Goal: Information Seeking & Learning: Learn about a topic

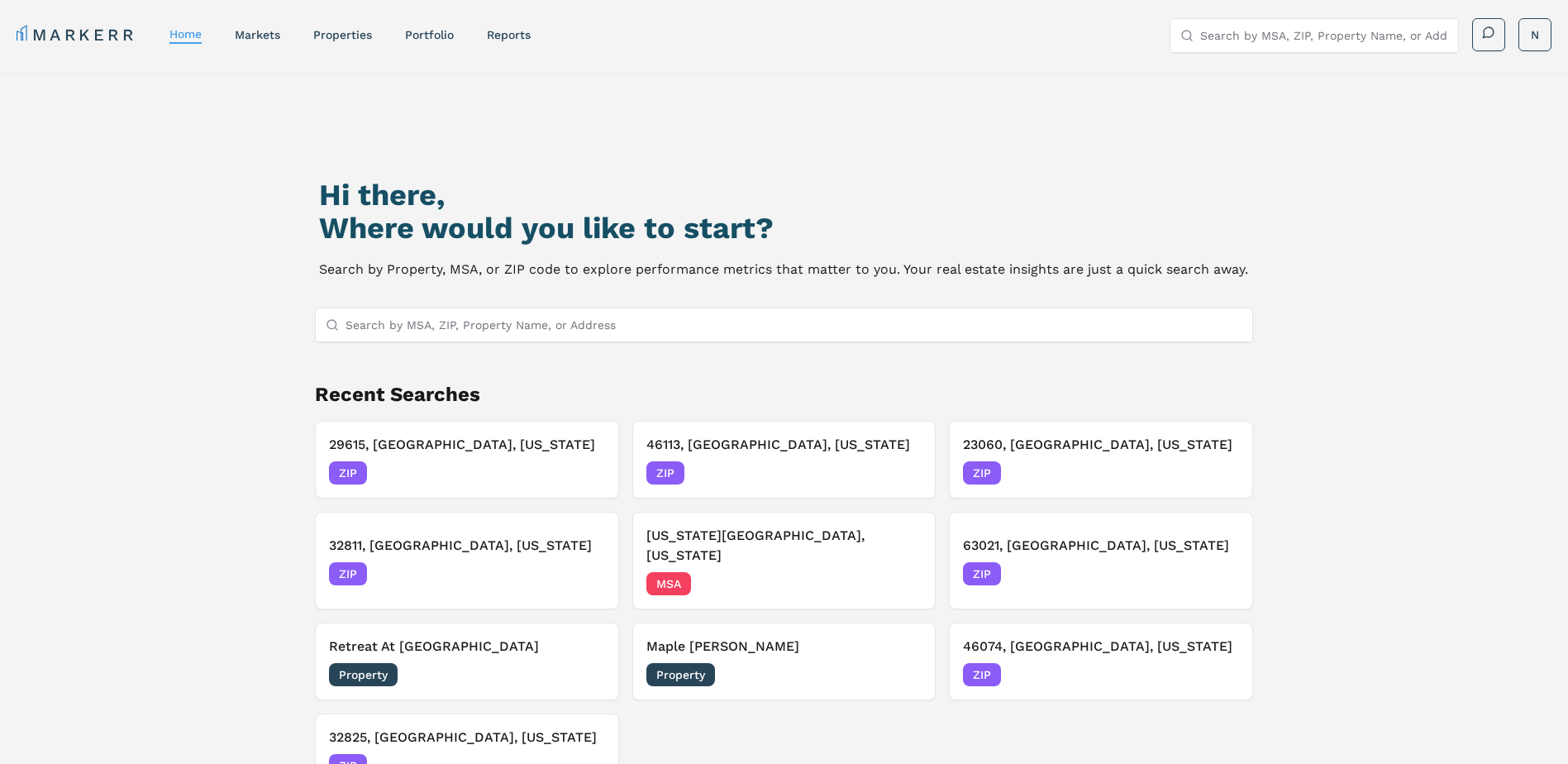
click at [499, 326] on input "Search by MSA, ZIP, Property Name, or Address" at bounding box center [794, 325] width 898 height 33
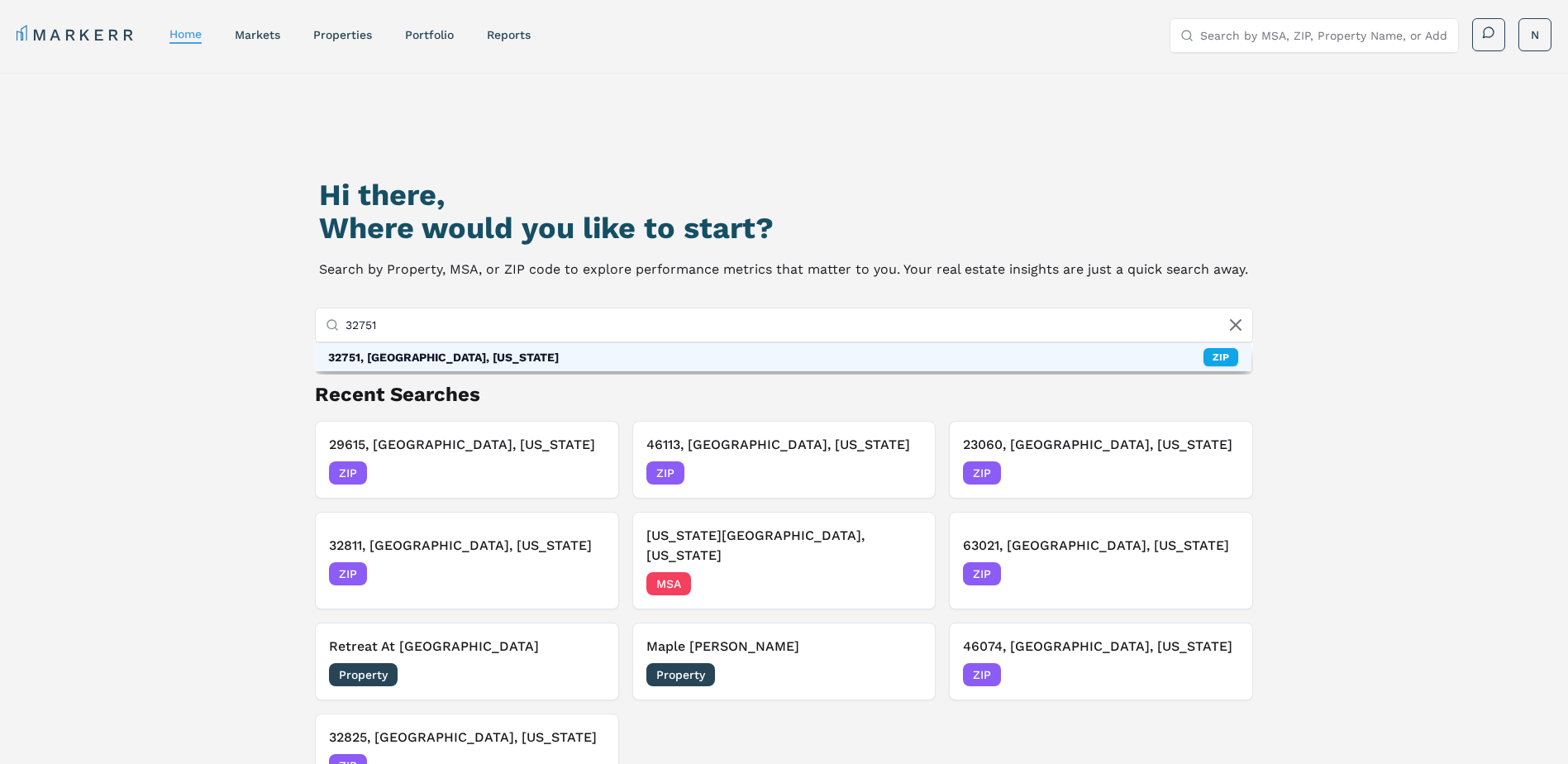
type input "32751"
click at [494, 355] on div "32751, [GEOGRAPHIC_DATA], [US_STATE] ZIP" at bounding box center [783, 357] width 937 height 28
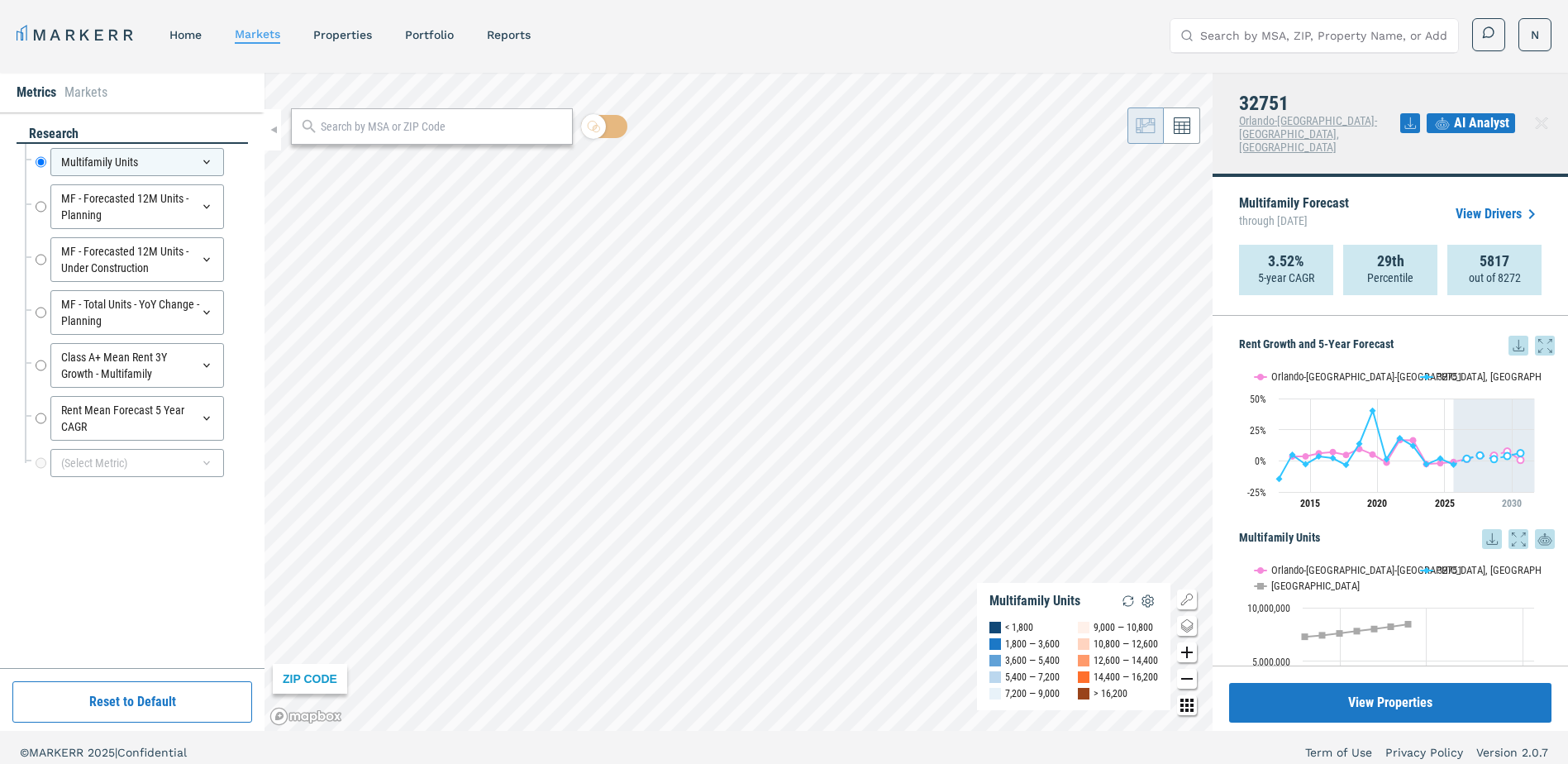
click at [1479, 113] on span "AI Analyst" at bounding box center [1480, 123] width 55 height 20
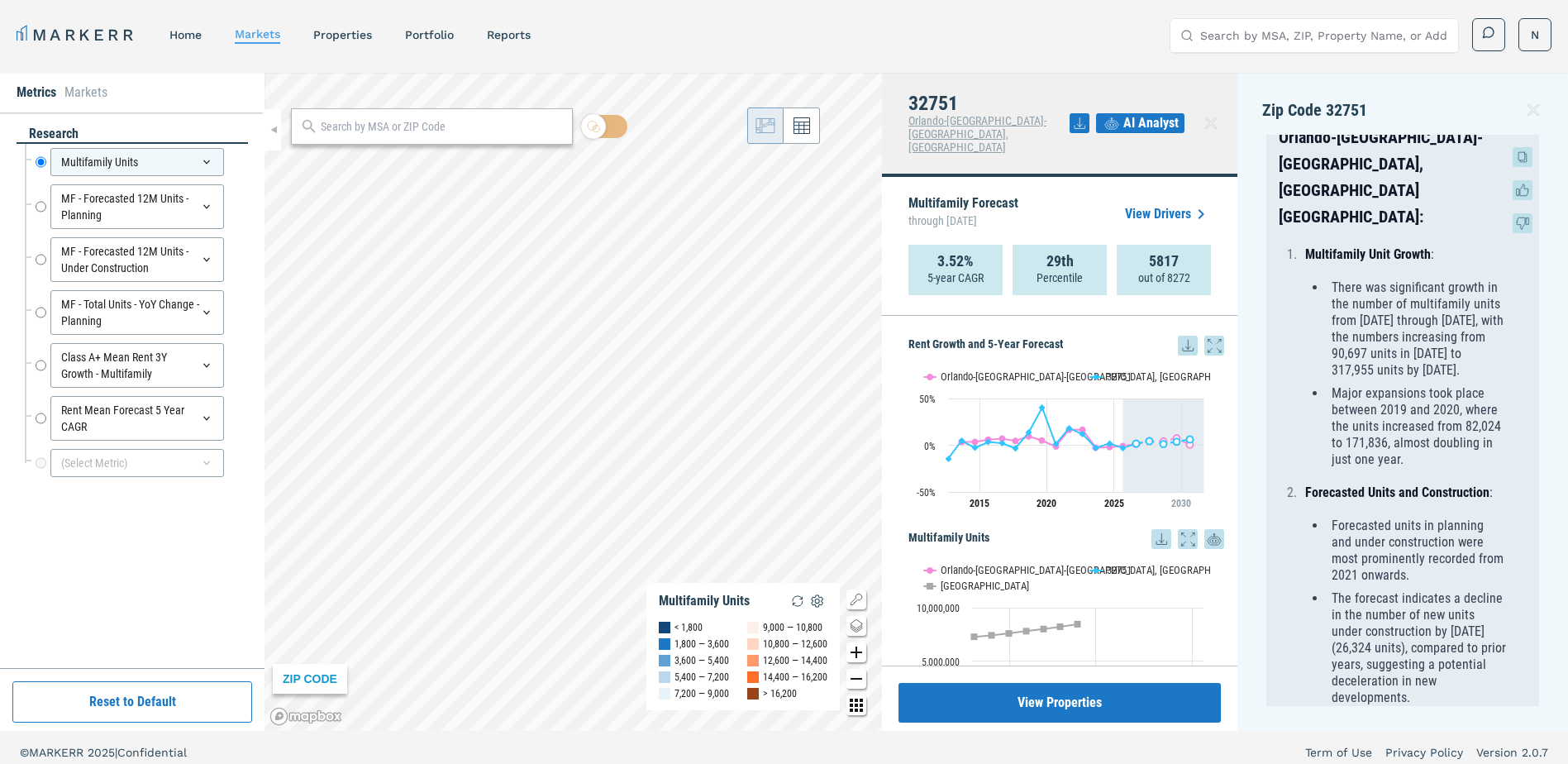
scroll to position [248, 0]
